Goal: Task Accomplishment & Management: Use online tool/utility

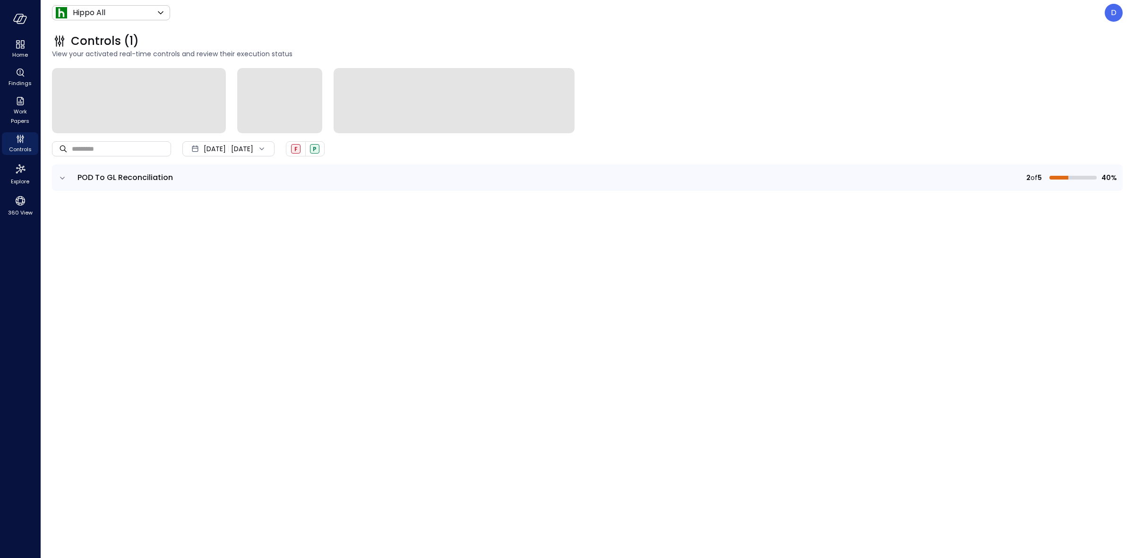
click at [65, 180] on icon "expand row" at bounding box center [62, 177] width 9 height 9
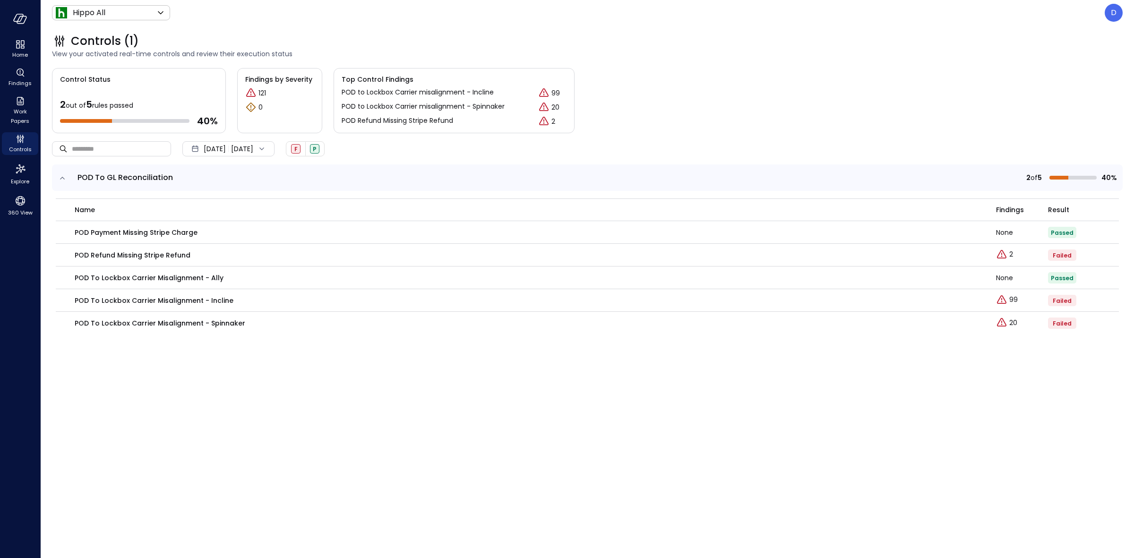
click at [65, 180] on icon "expand row" at bounding box center [62, 177] width 9 height 9
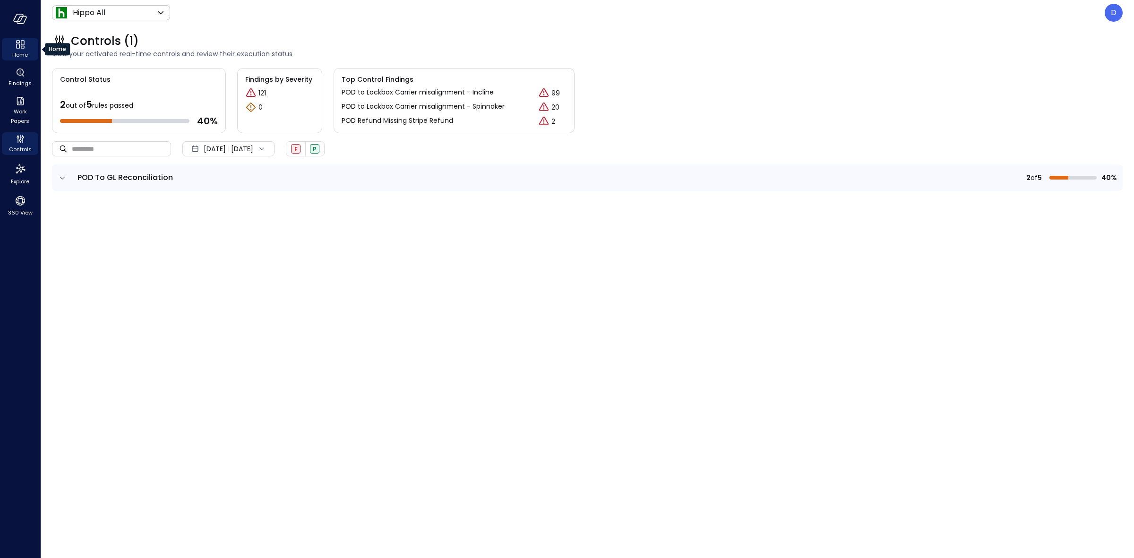
click at [22, 54] on span "Home" at bounding box center [20, 54] width 16 height 9
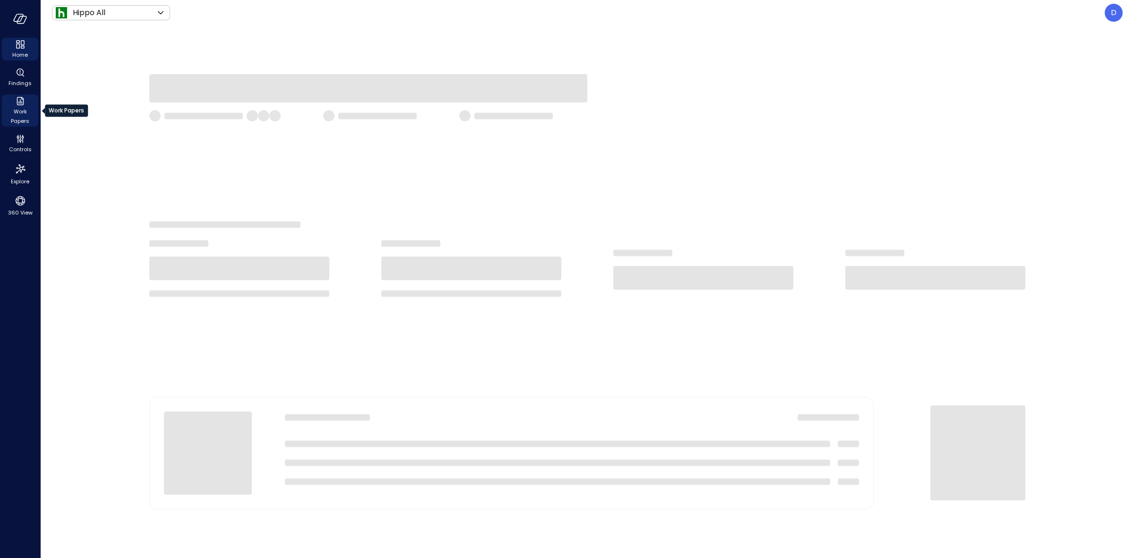
click at [17, 124] on span "Work Papers" at bounding box center [20, 116] width 29 height 19
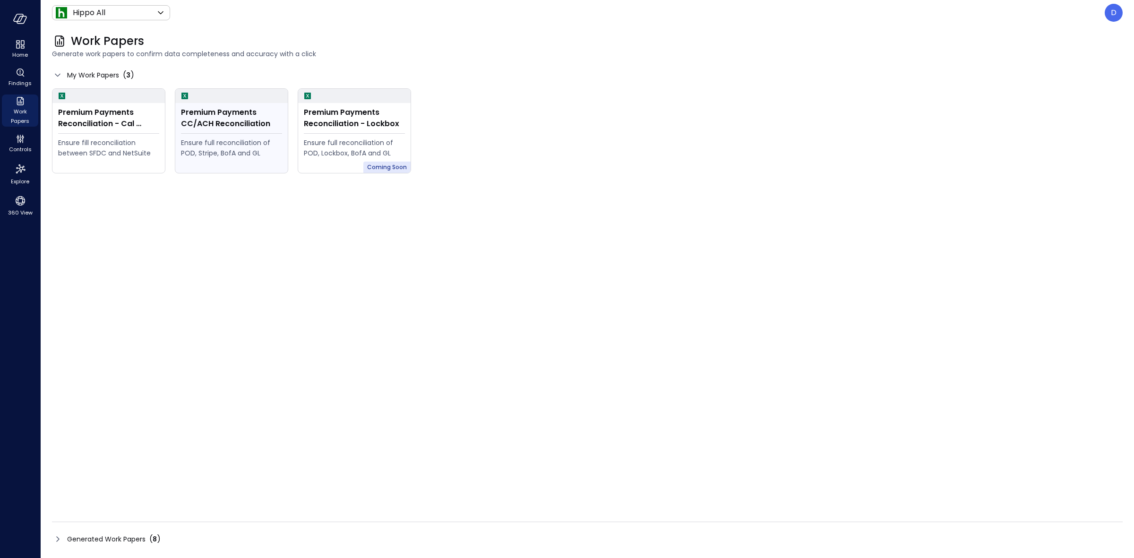
click at [216, 121] on div "Premium Payments CC/ACH Reconciliation" at bounding box center [231, 118] width 101 height 23
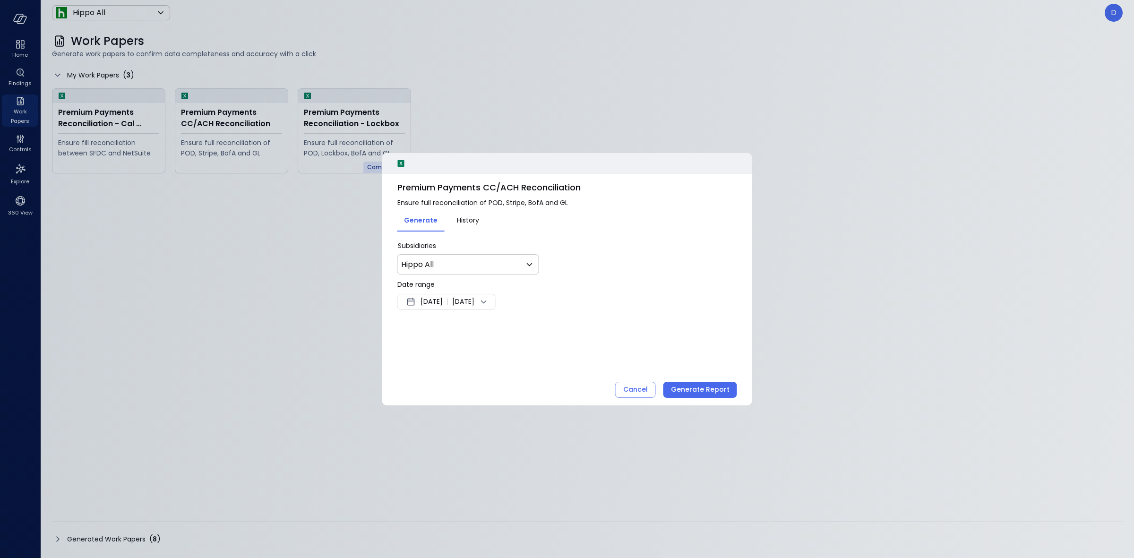
click at [438, 299] on span "[DATE]" at bounding box center [431, 301] width 22 height 11
click at [515, 328] on button "<" at bounding box center [517, 327] width 17 height 17
click at [508, 355] on button "1" at bounding box center [509, 360] width 10 height 10
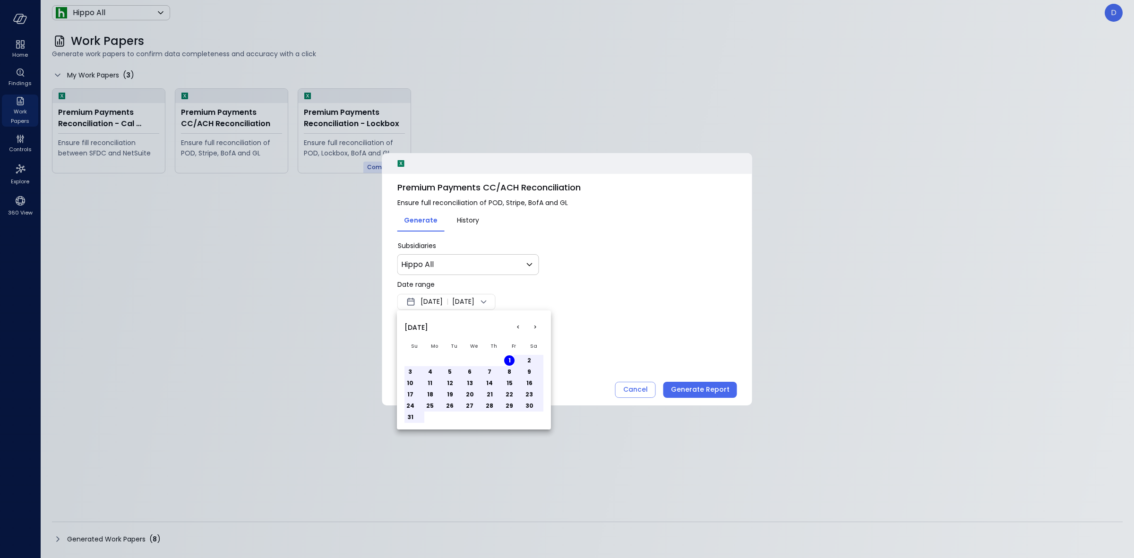
click at [497, 301] on div at bounding box center [567, 279] width 1134 height 558
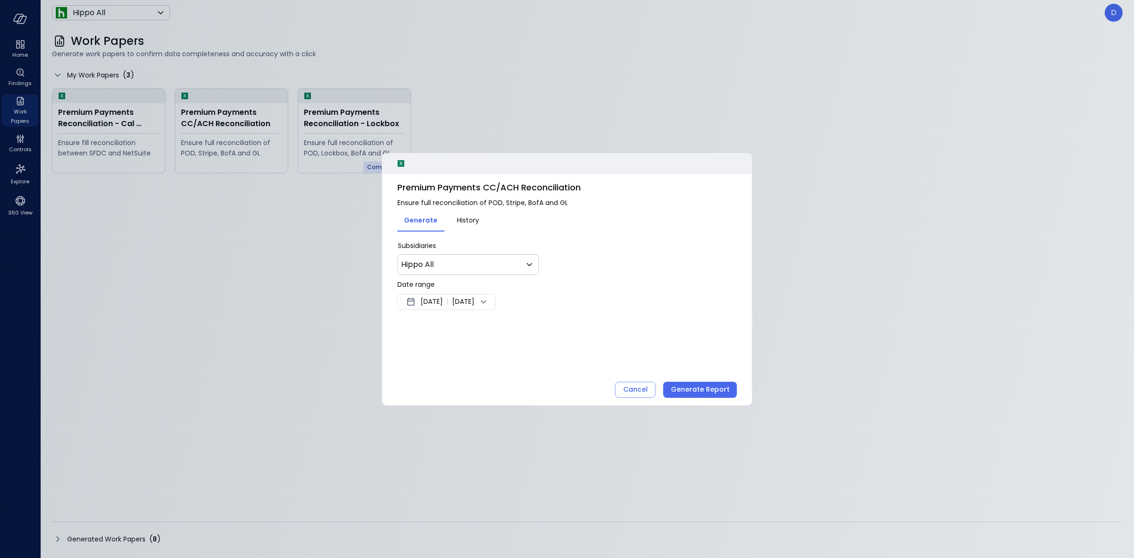
click at [496, 298] on div "Aug 1, 2025 | Sep 30, 2025" at bounding box center [446, 302] width 98 height 16
click at [518, 322] on button "<" at bounding box center [517, 327] width 17 height 17
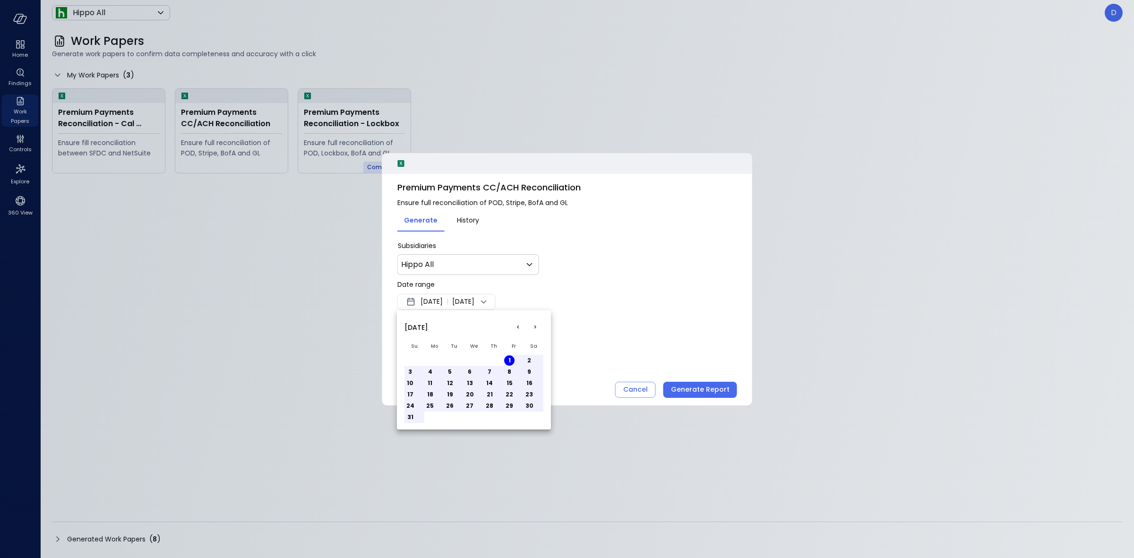
click at [410, 410] on button "24" at bounding box center [410, 406] width 10 height 10
click at [410, 419] on button "31" at bounding box center [410, 417] width 10 height 10
click at [688, 397] on div at bounding box center [567, 279] width 1134 height 558
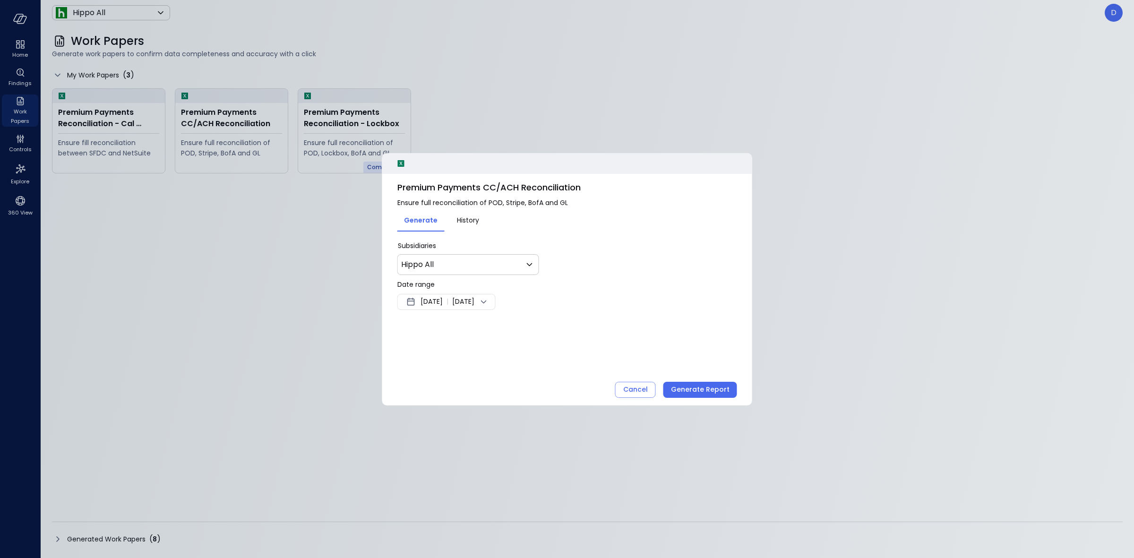
click at [684, 379] on div "Premium Payments CC/ACH Reconciliation Ensure full reconciliation of POD, Strip…" at bounding box center [567, 279] width 370 height 252
click at [725, 384] on div "Generate Report" at bounding box center [700, 390] width 59 height 12
